Goal: Information Seeking & Learning: Learn about a topic

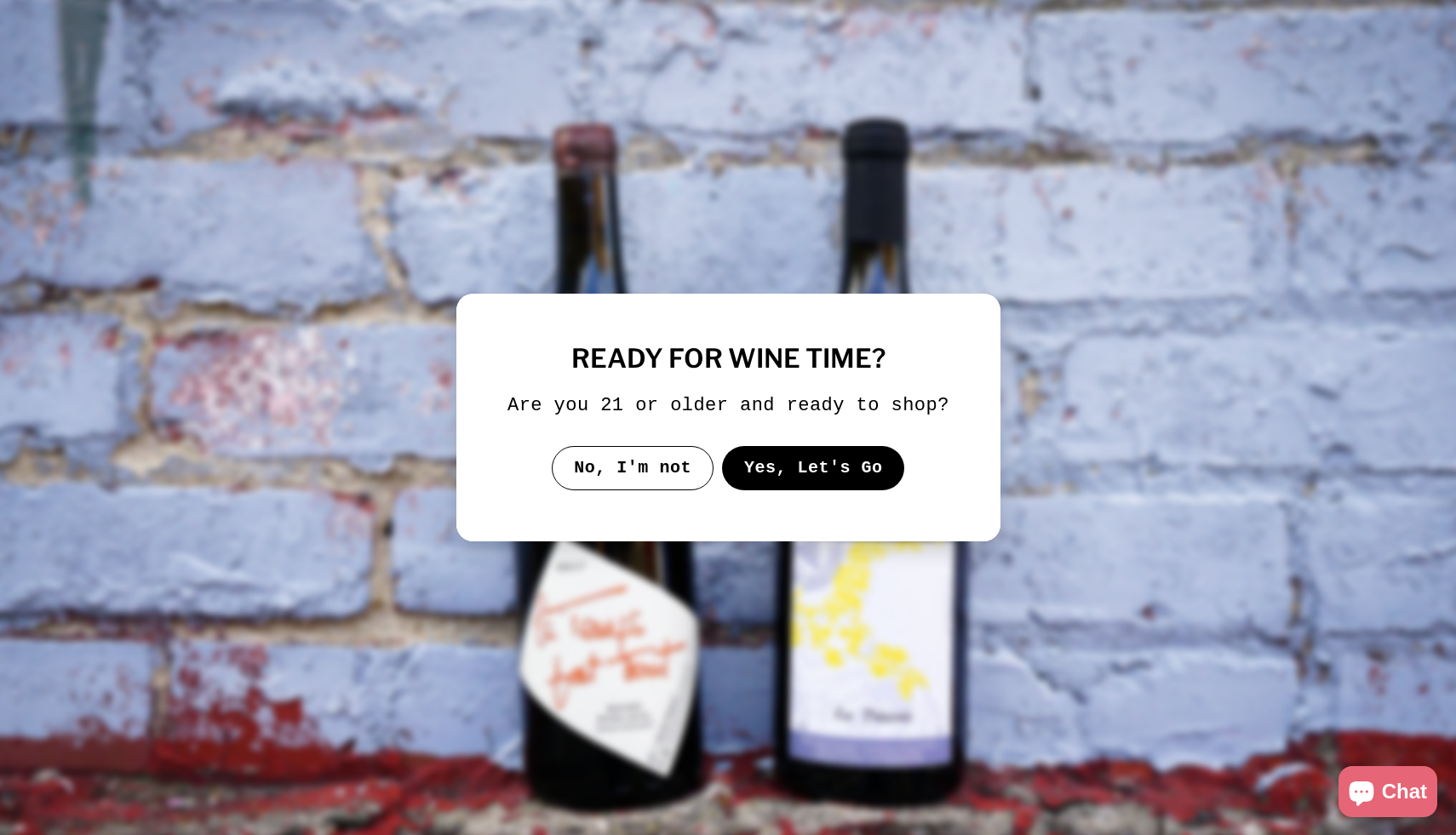
click at [794, 488] on button "Yes, Let's Go" at bounding box center [813, 468] width 183 height 44
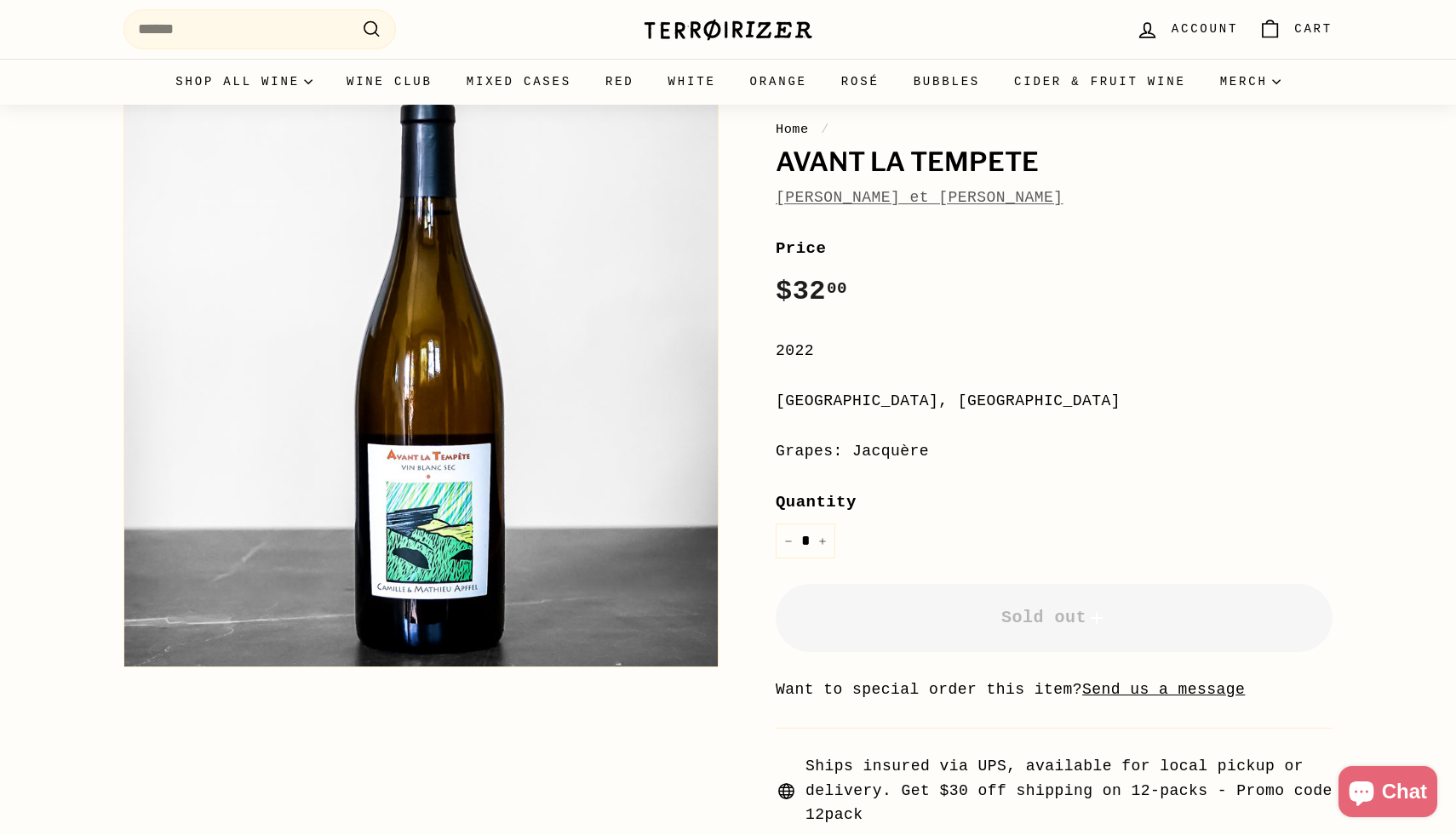
scroll to position [298, 0]
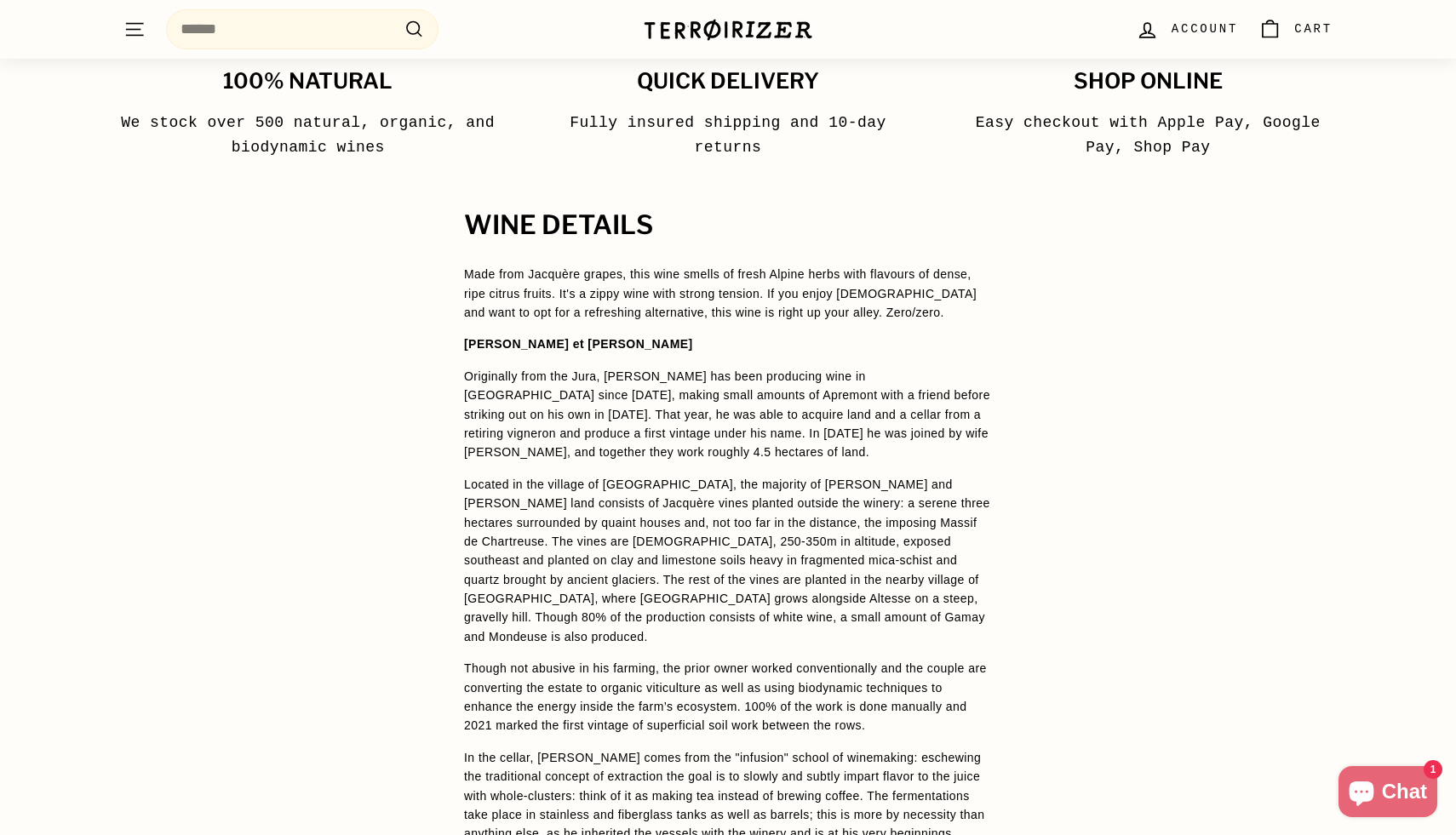
scroll to position [1059, 0]
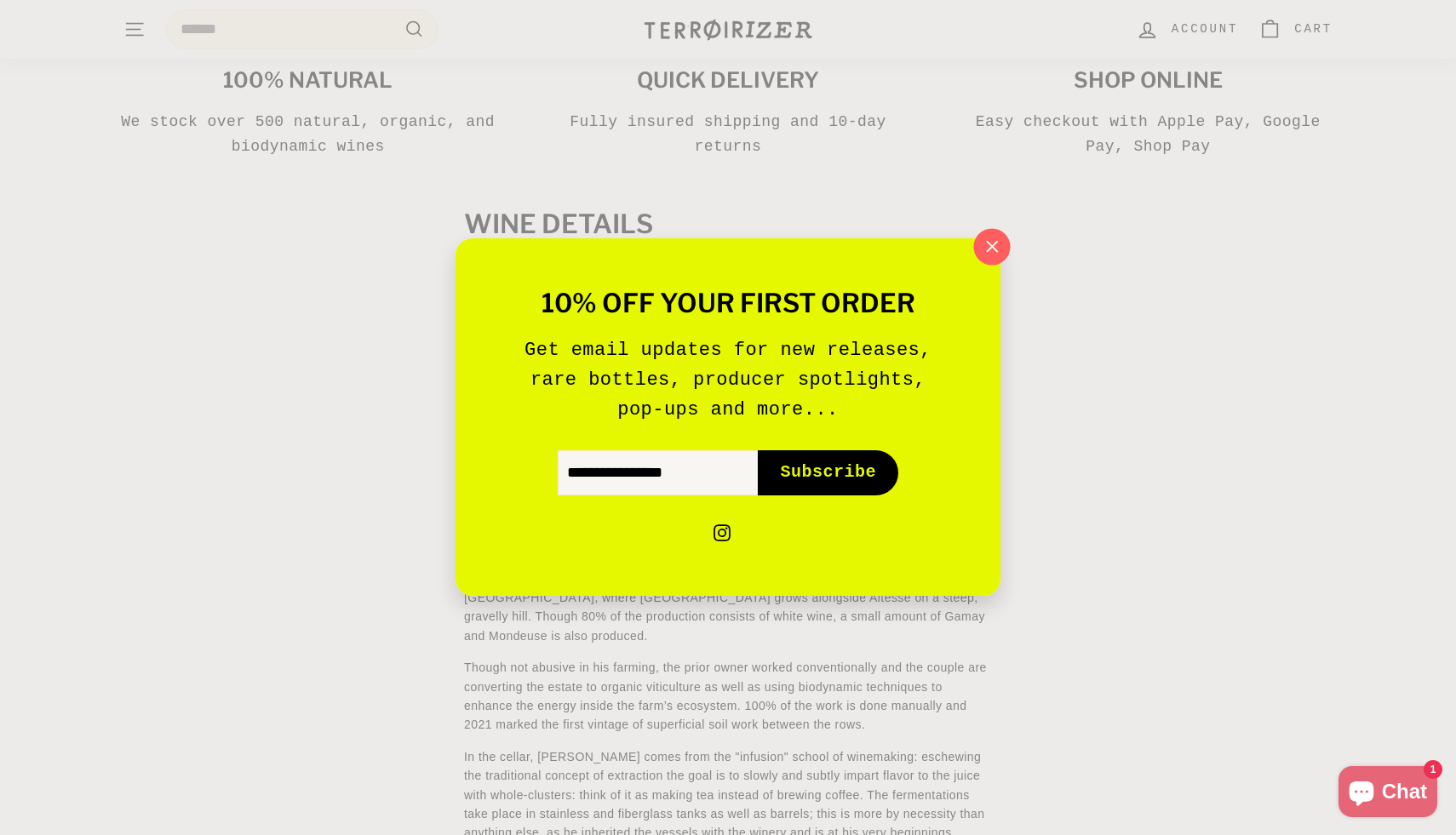
click at [983, 249] on icon "button" at bounding box center [992, 247] width 26 height 26
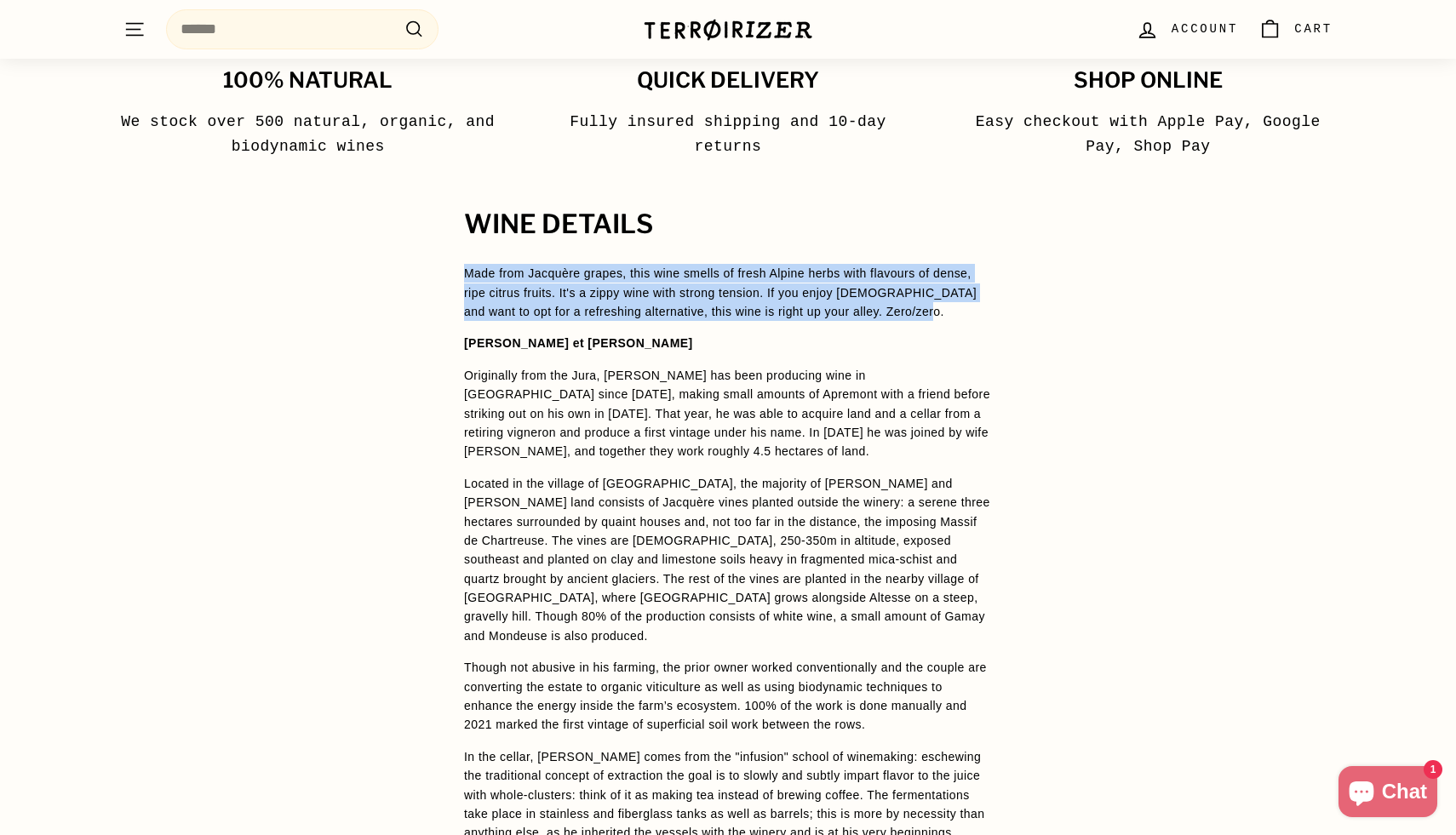
drag, startPoint x: 463, startPoint y: 273, endPoint x: 935, endPoint y: 315, distance: 473.9
click at [935, 315] on p "Made from Jacquère grapes, this wine smells of fresh Alpine herbs with flavours…" at bounding box center [727, 293] width 528 height 57
copy p "Made from Jacquère grapes, this wine smells of fresh Alpine herbs with flavours…"
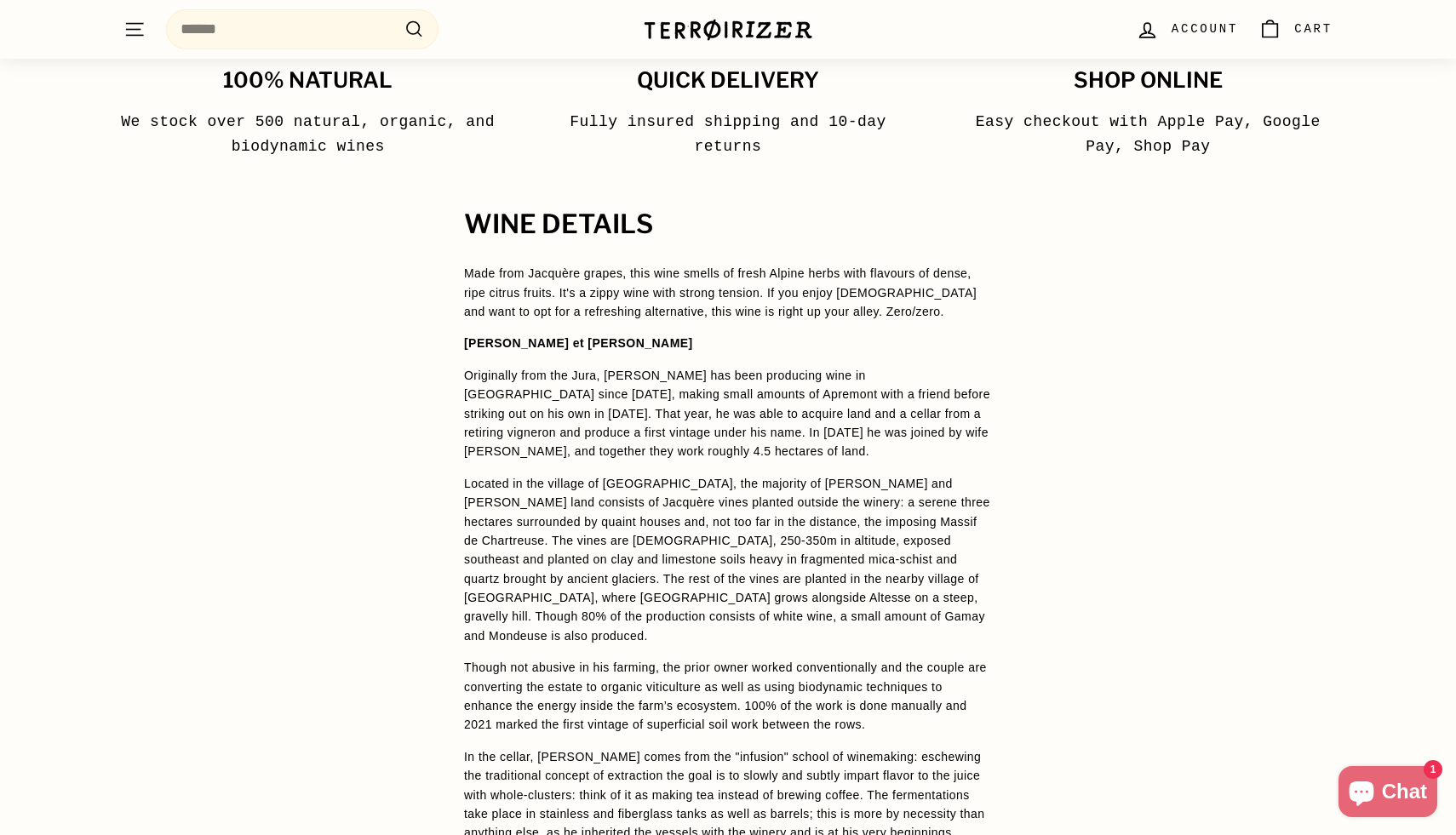
click at [1055, 310] on div "WINE DETAILS Made from Jacquère grapes, this wine smells of fresh Alpine herbs …" at bounding box center [728, 697] width 1456 height 973
